Goal: Task Accomplishment & Management: Use online tool/utility

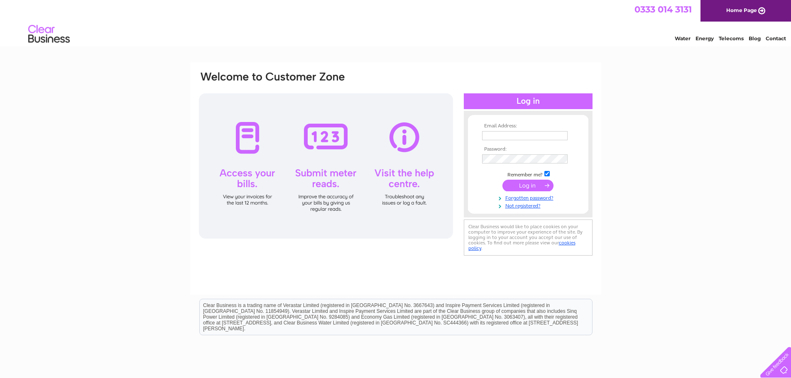
type input "Apartments@shearersorkney.co.uk"
click at [528, 185] on input "submit" at bounding box center [527, 186] width 51 height 12
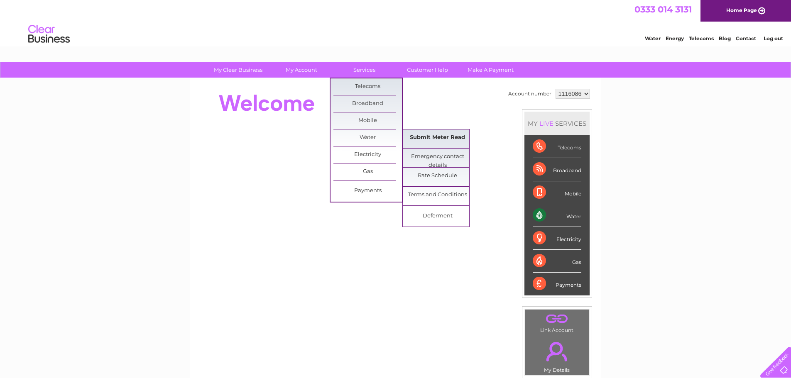
click at [423, 135] on link "Submit Meter Read" at bounding box center [437, 138] width 69 height 17
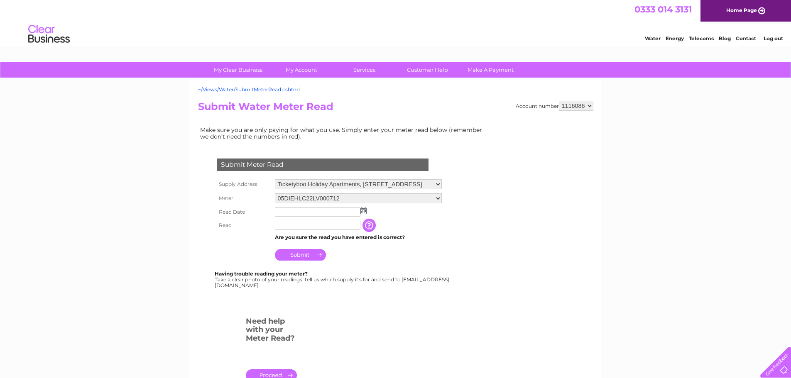
click at [364, 214] on img at bounding box center [363, 211] width 6 height 7
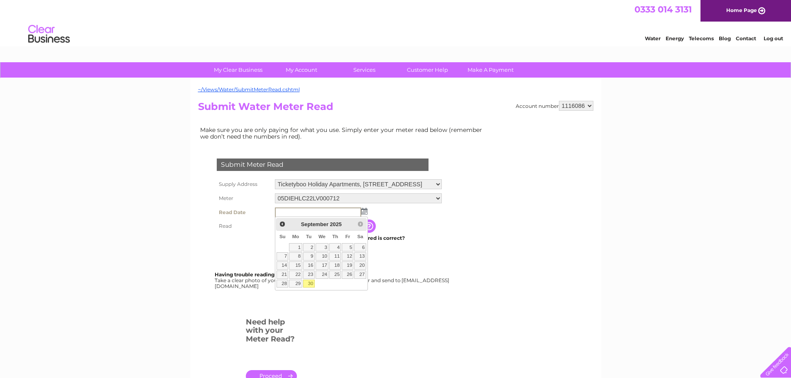
click at [306, 283] on link "30" at bounding box center [309, 284] width 12 height 8
type input "2025/09/30"
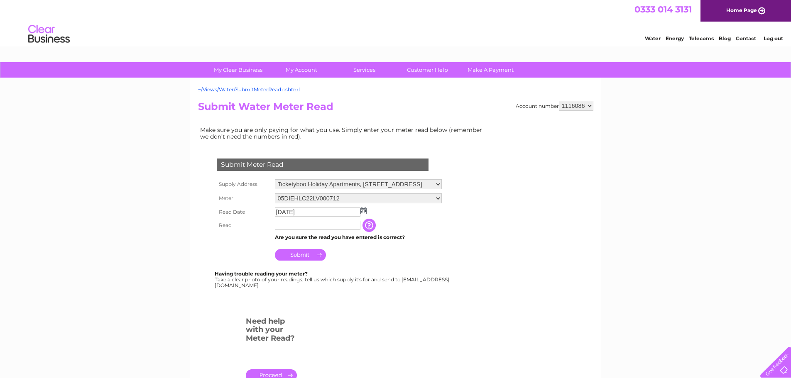
click at [324, 227] on input "text" at bounding box center [318, 225] width 86 height 9
type input "411"
click at [298, 257] on input "Submit" at bounding box center [300, 256] width 51 height 12
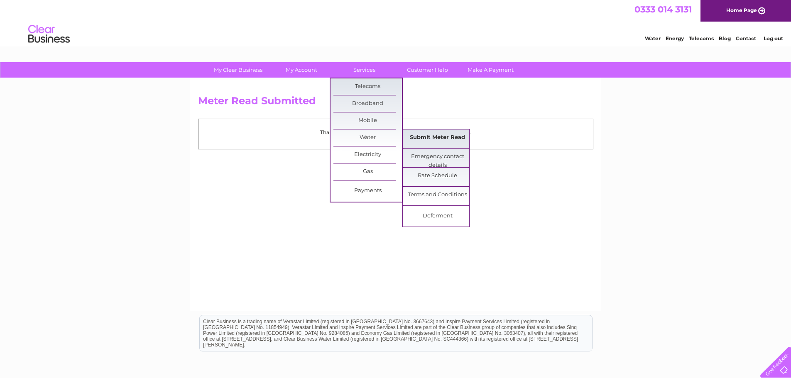
click at [448, 138] on link "Submit Meter Read" at bounding box center [437, 138] width 69 height 17
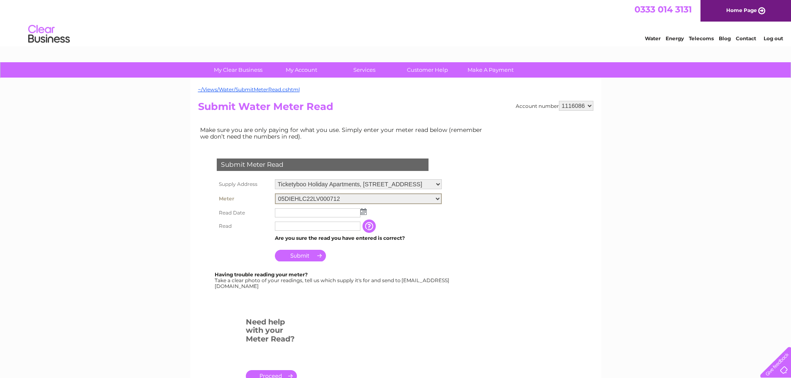
drag, startPoint x: 443, startPoint y: 200, endPoint x: 438, endPoint y: 202, distance: 5.8
click at [442, 200] on select "05DIEHLC22LV000712 05DIEHLC22LV000717" at bounding box center [358, 198] width 167 height 11
select select "382567"
click at [275, 193] on select "05DIEHLC22LV000712 05DIEHLC22LV000717" at bounding box center [358, 198] width 167 height 11
click at [365, 212] on img at bounding box center [363, 211] width 6 height 7
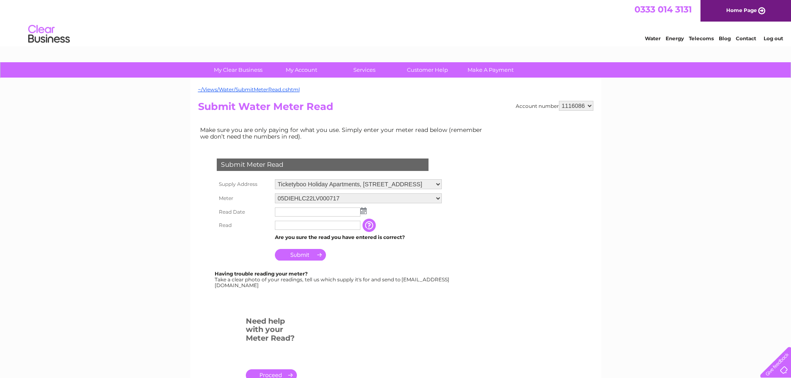
click at [365, 213] on img at bounding box center [363, 211] width 6 height 7
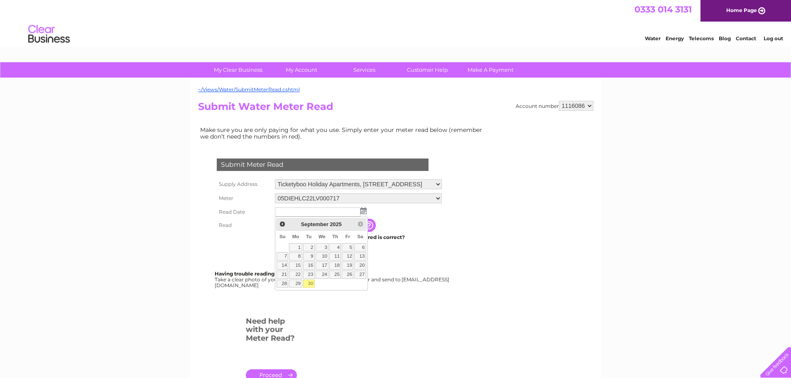
click at [311, 282] on link "30" at bounding box center [309, 284] width 12 height 8
type input "[DATE]"
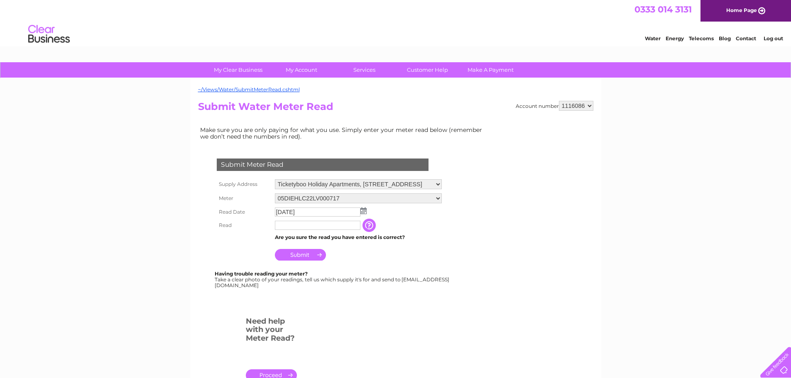
click at [317, 227] on input "text" at bounding box center [318, 225] width 86 height 9
type input "7"
type input "275"
click at [304, 256] on input "Submit" at bounding box center [300, 256] width 51 height 12
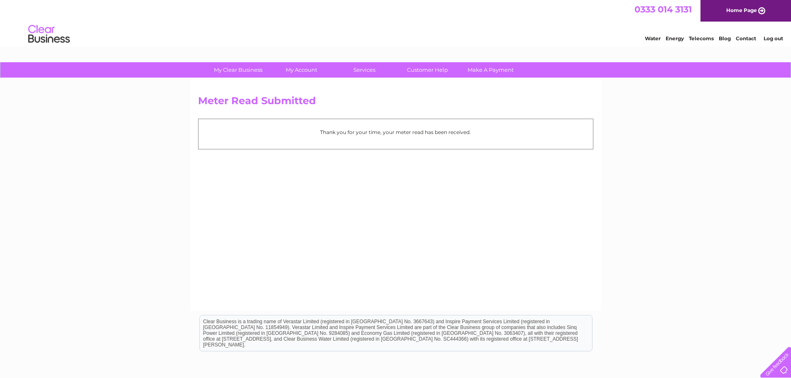
click at [773, 37] on link "Log out" at bounding box center [774, 38] width 20 height 6
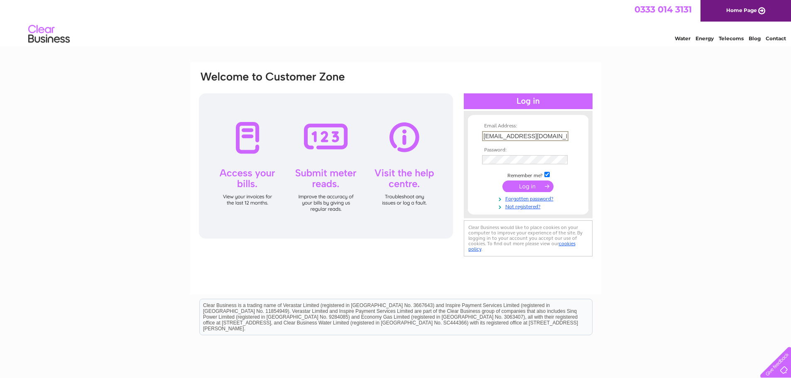
click at [524, 135] on input "Apartments@shearersorkney.co.uk" at bounding box center [525, 136] width 86 height 10
type input "info@shearersorkney.co.uk"
click at [524, 189] on input "submit" at bounding box center [527, 186] width 51 height 12
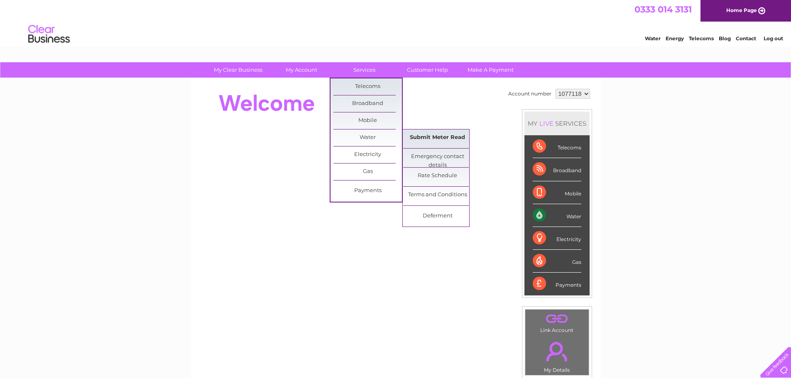
click at [435, 135] on link "Submit Meter Read" at bounding box center [437, 138] width 69 height 17
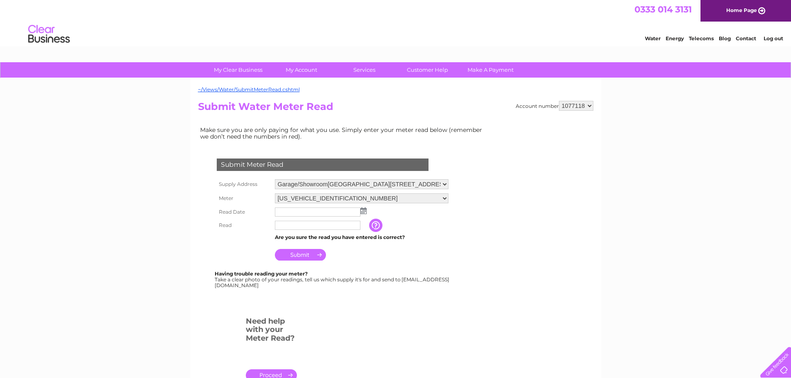
click at [363, 210] on img at bounding box center [363, 211] width 6 height 7
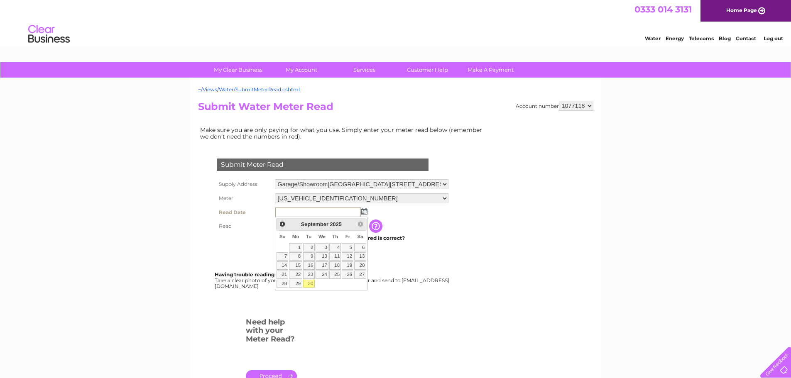
click at [311, 282] on link "30" at bounding box center [309, 284] width 12 height 8
type input "2025/09/30"
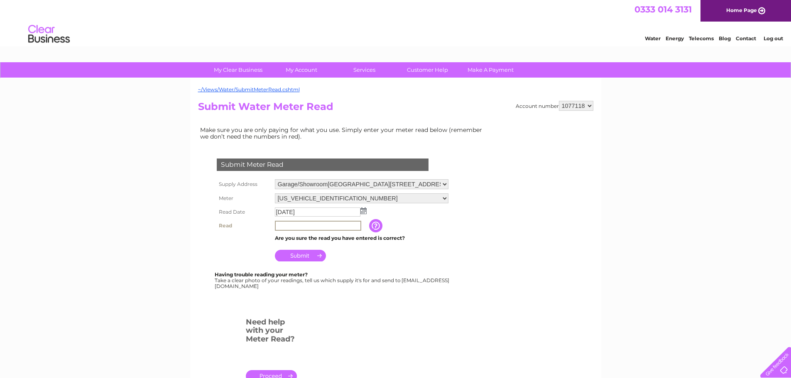
click at [312, 225] on input "text" at bounding box center [318, 226] width 86 height 10
type input "608"
click at [297, 255] on input "Submit" at bounding box center [300, 256] width 51 height 12
